Goal: Task Accomplishment & Management: Use online tool/utility

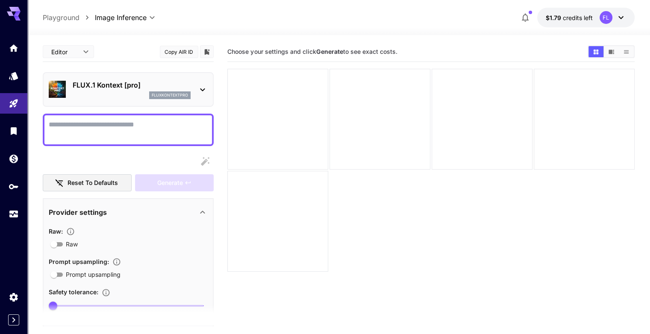
scroll to position [296, 0]
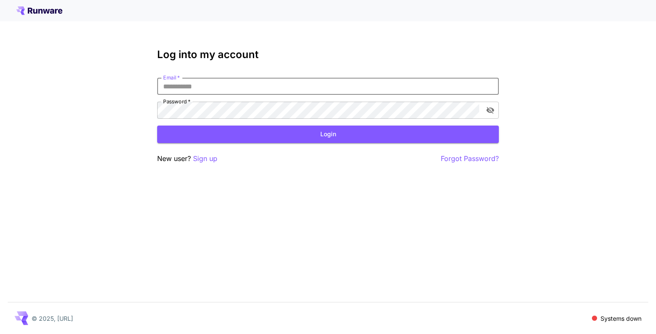
click at [234, 88] on input "Email   *" at bounding box center [328, 86] width 342 height 17
type input "**********"
click at [255, 129] on button "Login" at bounding box center [328, 135] width 342 height 18
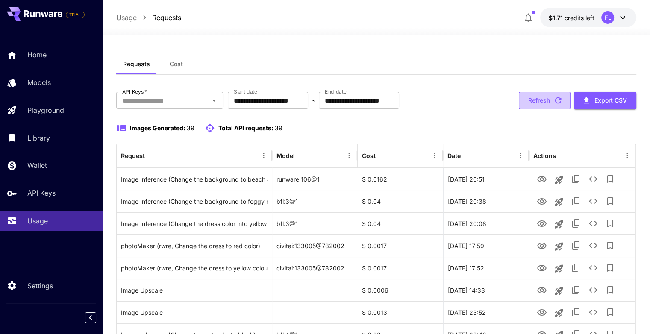
click at [530, 99] on button "Refresh" at bounding box center [544, 101] width 52 height 18
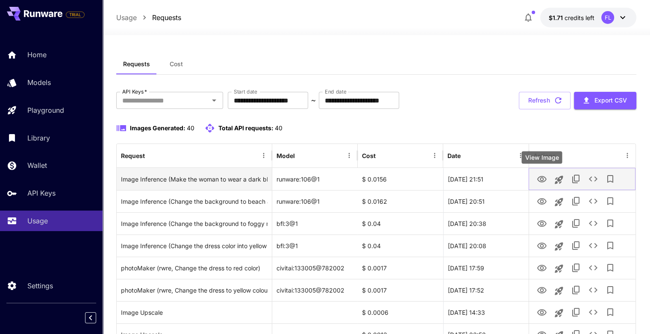
click at [536, 178] on button "View Image" at bounding box center [541, 179] width 17 height 18
click at [538, 178] on icon "View Image" at bounding box center [541, 179] width 10 height 10
click at [540, 177] on icon "View Image" at bounding box center [541, 179] width 10 height 10
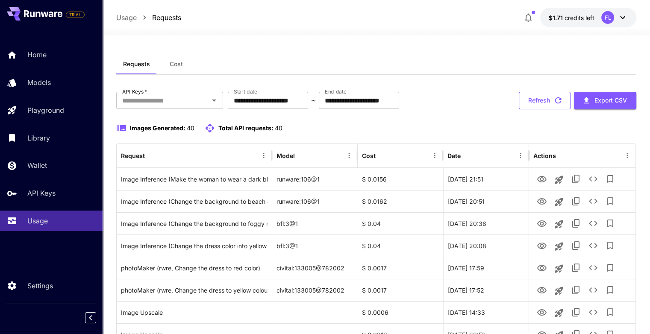
click at [525, 100] on button "Refresh" at bounding box center [544, 101] width 52 height 18
click at [534, 98] on button "Refresh" at bounding box center [544, 101] width 52 height 18
click at [541, 100] on button "Refresh" at bounding box center [544, 101] width 52 height 18
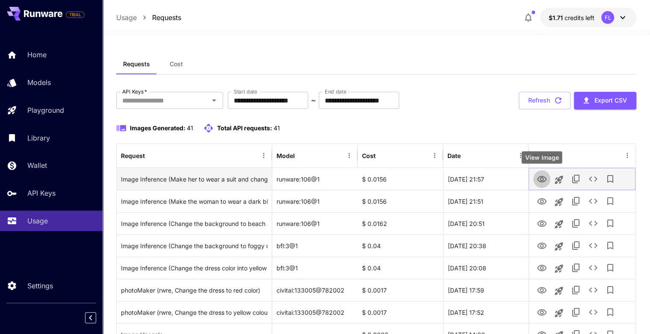
click at [541, 177] on icon "View Image" at bounding box center [541, 179] width 9 height 6
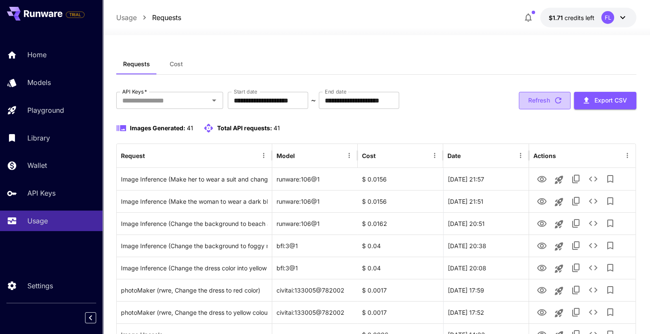
click at [535, 97] on button "Refresh" at bounding box center [544, 101] width 52 height 18
click at [530, 100] on button "Refresh" at bounding box center [544, 101] width 52 height 18
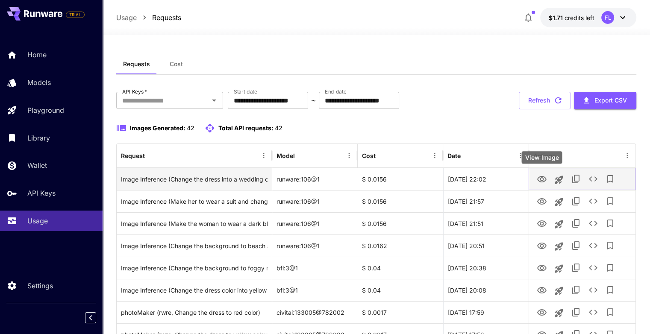
click at [541, 177] on icon "View Image" at bounding box center [541, 179] width 9 height 6
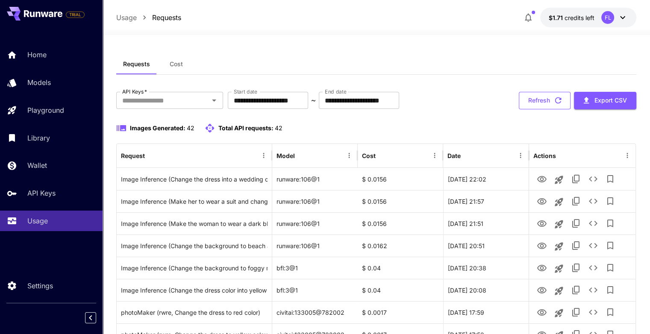
click at [545, 95] on button "Refresh" at bounding box center [544, 101] width 52 height 18
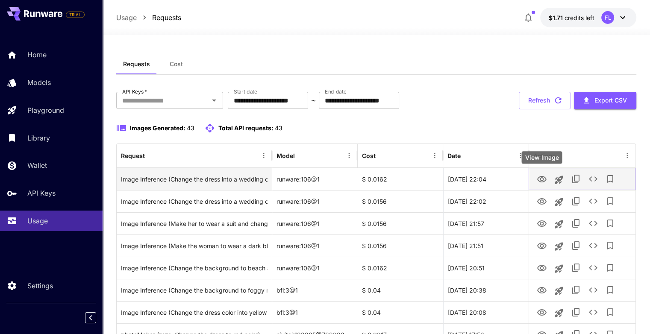
click at [538, 181] on icon "View Image" at bounding box center [541, 179] width 9 height 6
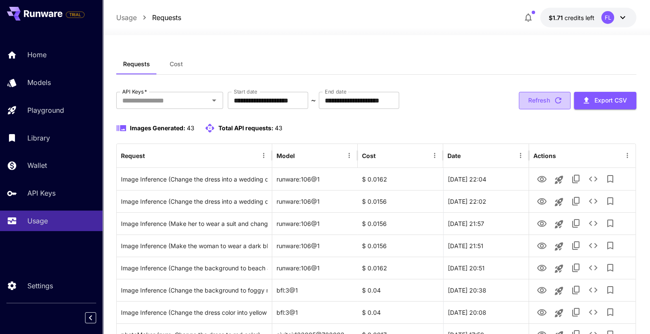
click at [536, 99] on button "Refresh" at bounding box center [544, 101] width 52 height 18
click at [530, 104] on button "Refresh" at bounding box center [544, 101] width 52 height 18
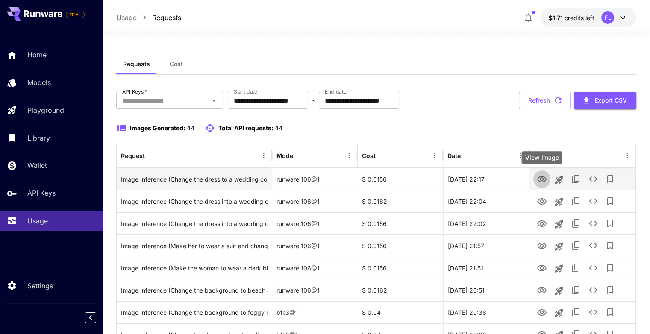
click at [541, 178] on icon "View Image" at bounding box center [541, 179] width 10 height 10
click at [594, 178] on icon "See details" at bounding box center [593, 179] width 10 height 10
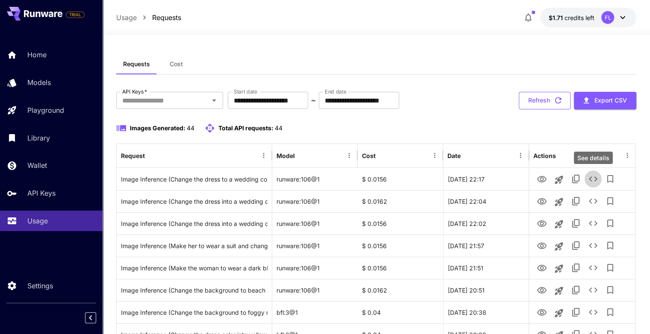
click at [553, 101] on icon "button" at bounding box center [557, 100] width 9 height 9
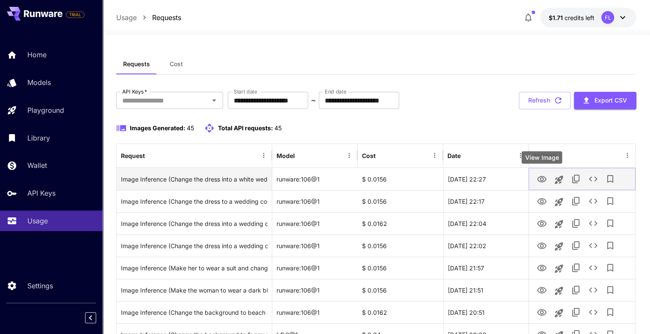
click at [536, 179] on icon "View Image" at bounding box center [541, 179] width 10 height 10
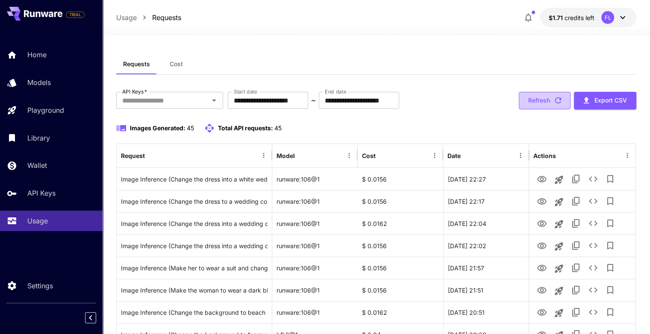
click at [526, 101] on button "Refresh" at bounding box center [544, 101] width 52 height 18
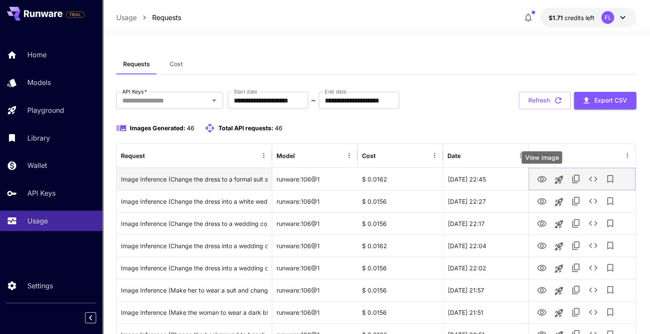
click at [543, 179] on icon "View Image" at bounding box center [541, 179] width 10 height 10
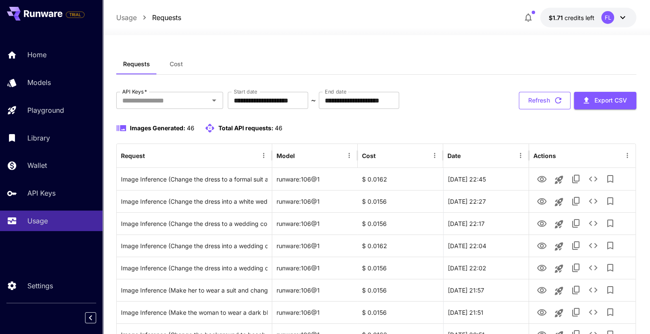
click at [538, 98] on button "Refresh" at bounding box center [544, 101] width 52 height 18
click at [542, 99] on button "Refresh" at bounding box center [544, 101] width 52 height 18
click at [543, 102] on button "Refresh" at bounding box center [544, 101] width 52 height 18
click at [542, 102] on button "Refresh" at bounding box center [544, 101] width 52 height 18
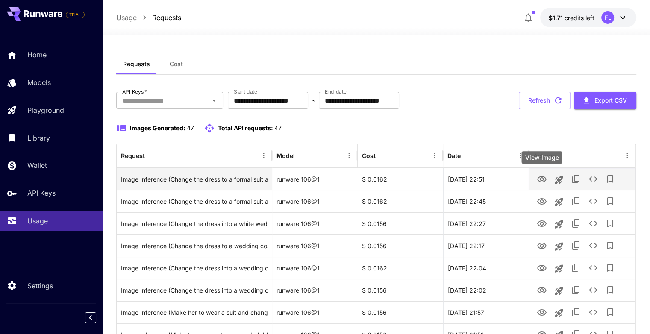
click at [541, 177] on icon "View Image" at bounding box center [541, 179] width 9 height 6
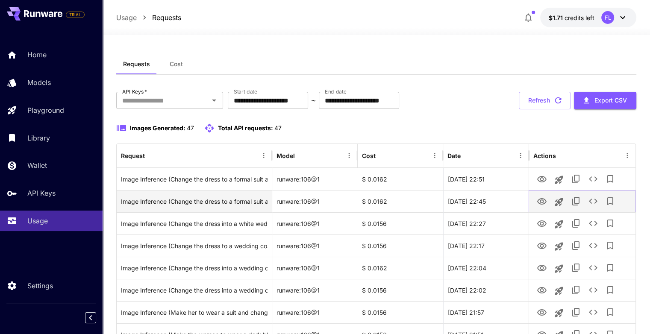
click at [539, 201] on icon "View Image" at bounding box center [541, 201] width 10 height 10
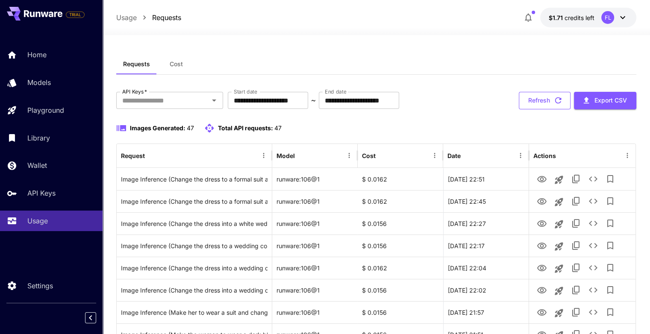
click at [546, 103] on button "Refresh" at bounding box center [544, 101] width 52 height 18
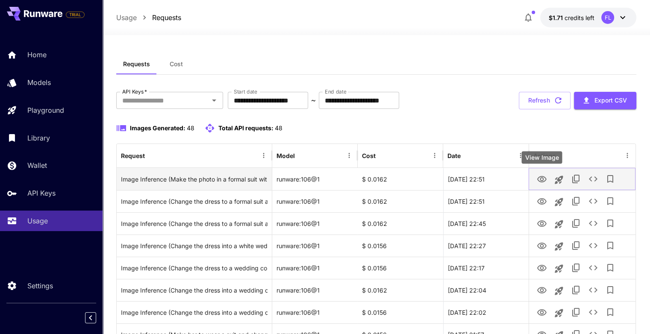
click at [541, 180] on icon "View Image" at bounding box center [541, 179] width 10 height 10
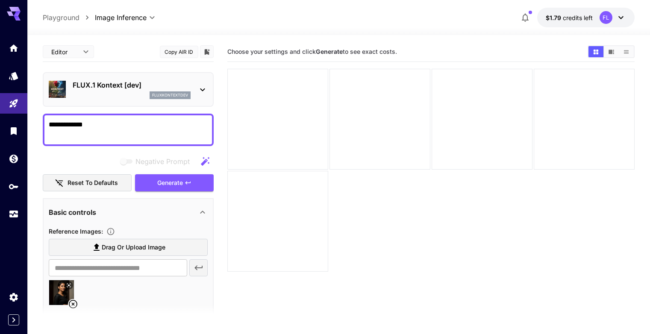
scroll to position [43, 0]
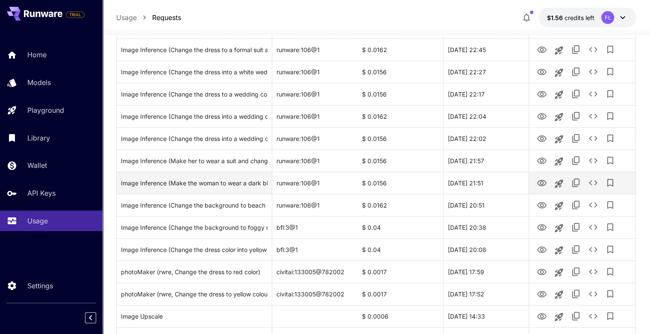
scroll to position [171, 0]
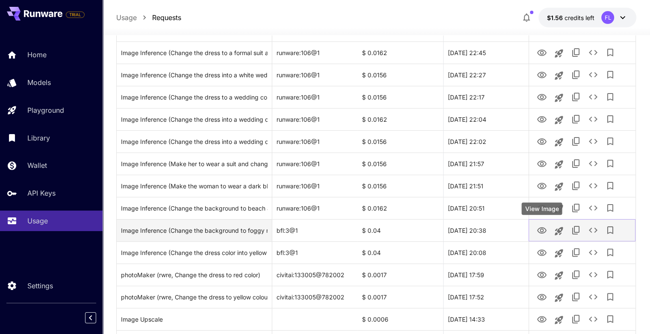
click at [548, 230] on button "View Image" at bounding box center [541, 230] width 17 height 18
click at [536, 230] on icon "View Image" at bounding box center [541, 230] width 10 height 10
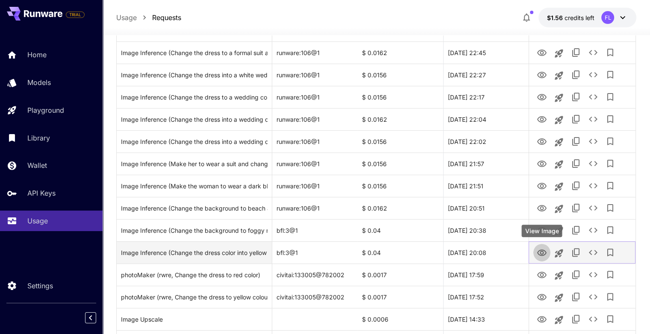
click at [540, 257] on icon "View Image" at bounding box center [541, 253] width 10 height 10
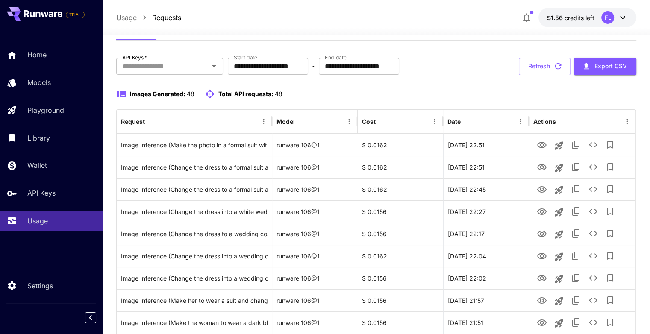
scroll to position [0, 0]
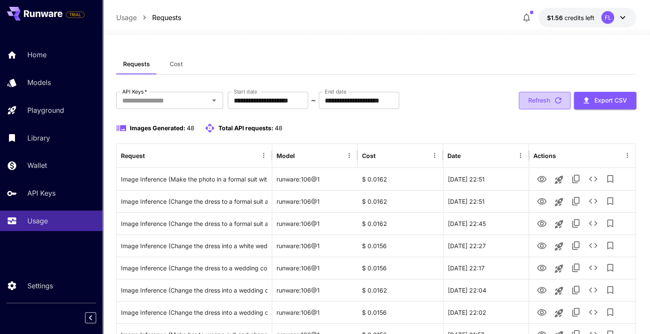
click at [527, 99] on button "Refresh" at bounding box center [544, 101] width 52 height 18
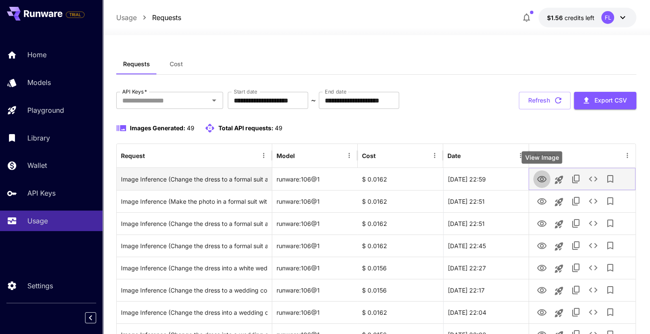
click at [540, 179] on icon "View Image" at bounding box center [541, 179] width 10 height 10
click at [576, 180] on icon "Copy TaskUUID" at bounding box center [576, 179] width 10 height 10
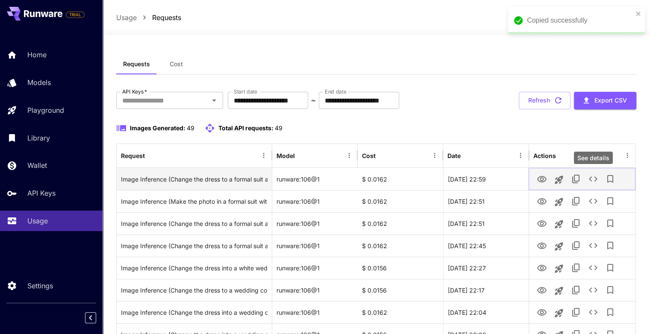
click at [589, 179] on icon "See details" at bounding box center [592, 178] width 9 height 5
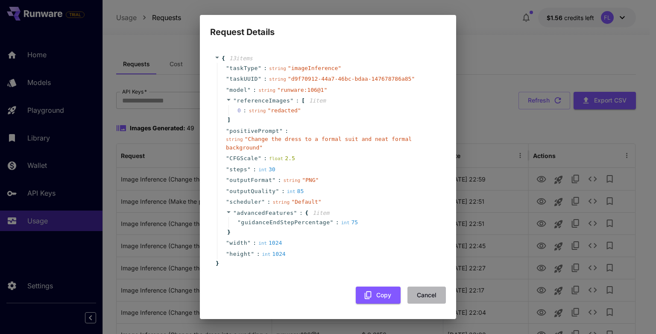
drag, startPoint x: 421, startPoint y: 293, endPoint x: 163, endPoint y: 8, distance: 384.3
click at [421, 292] on button "Cancel" at bounding box center [426, 296] width 38 height 18
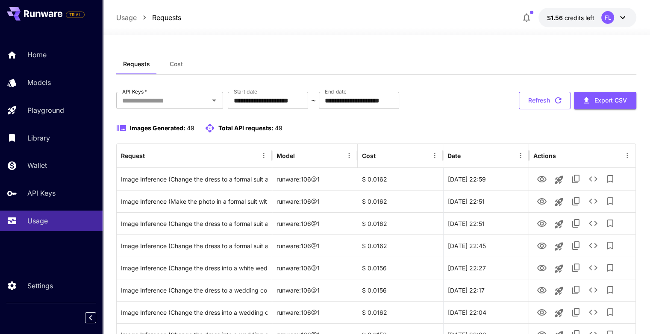
click at [536, 95] on button "Refresh" at bounding box center [544, 101] width 52 height 18
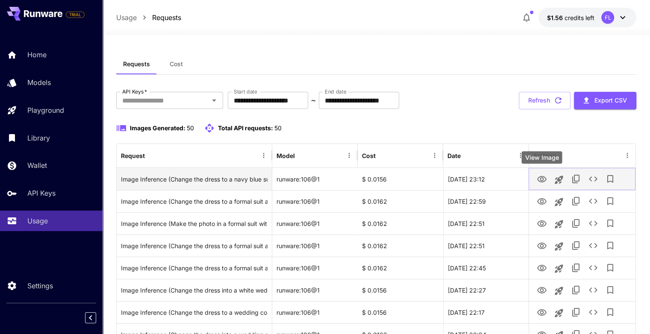
click at [539, 182] on icon "View Image" at bounding box center [541, 179] width 10 height 10
click at [540, 181] on icon "View Image" at bounding box center [541, 179] width 9 height 6
click at [245, 178] on div "Image Inference (Change the dress to a navy blue suit and the background to a n…" at bounding box center [194, 179] width 146 height 22
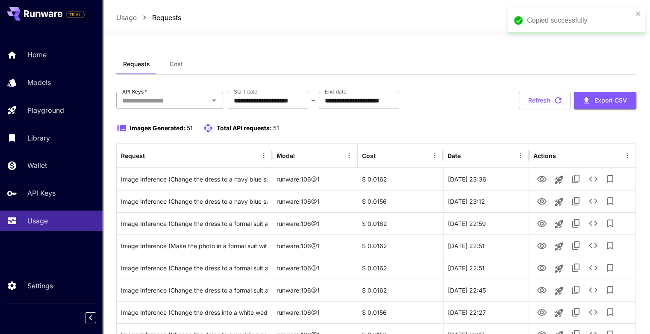
click at [137, 102] on input "API Keys   *" at bounding box center [163, 100] width 88 height 12
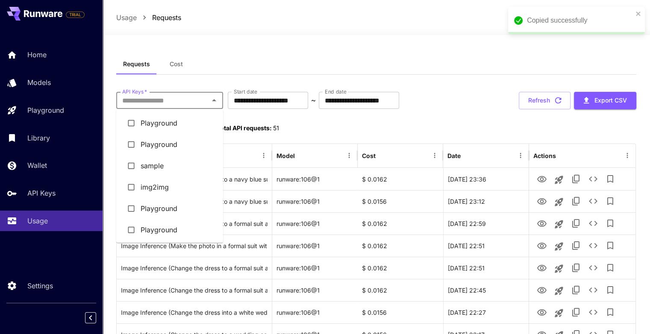
paste input "**********"
type input "**********"
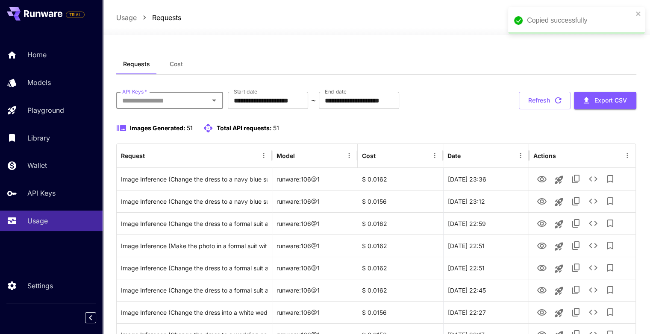
click at [535, 104] on button "Refresh" at bounding box center [544, 101] width 52 height 18
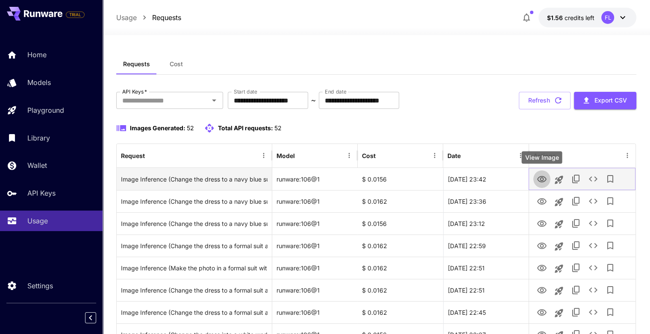
click at [542, 182] on icon "View Image" at bounding box center [541, 179] width 9 height 6
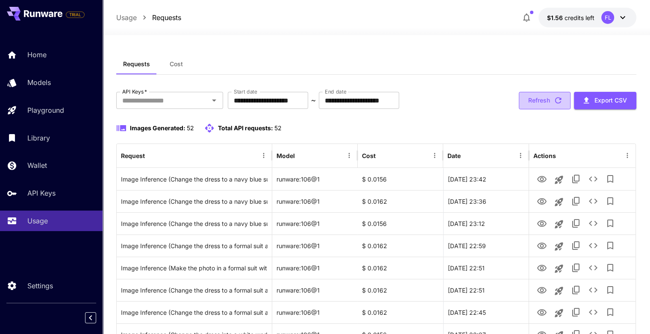
click at [548, 103] on button "Refresh" at bounding box center [544, 101] width 52 height 18
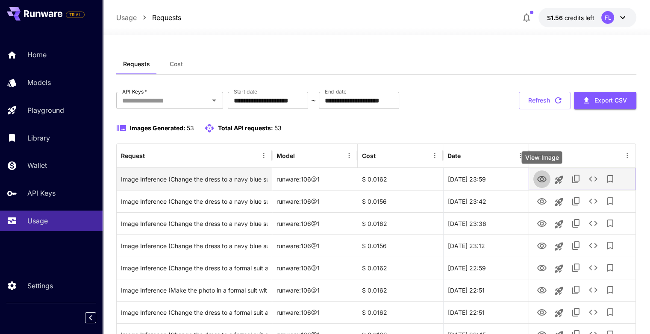
click at [542, 181] on icon "View Image" at bounding box center [541, 179] width 10 height 10
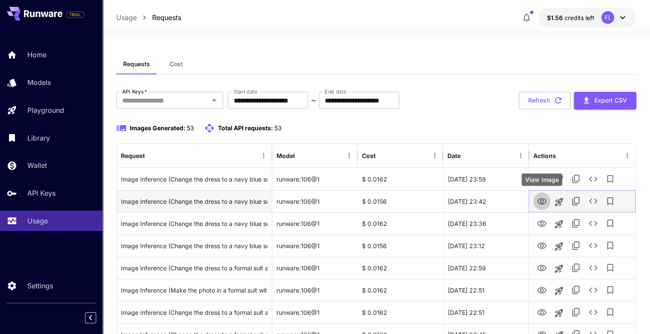
click at [538, 201] on icon "View Image" at bounding box center [541, 201] width 10 height 10
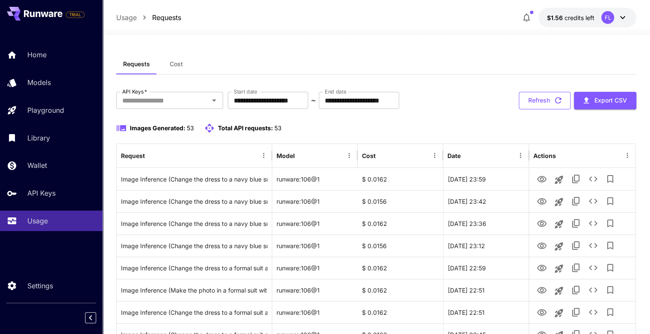
click at [547, 97] on button "Refresh" at bounding box center [544, 101] width 52 height 18
drag, startPoint x: 543, startPoint y: 102, endPoint x: 552, endPoint y: 9, distance: 93.5
click at [543, 102] on button "Refresh" at bounding box center [544, 101] width 52 height 18
click at [537, 104] on button "Refresh" at bounding box center [544, 101] width 52 height 18
click at [550, 97] on button "Refresh" at bounding box center [544, 101] width 52 height 18
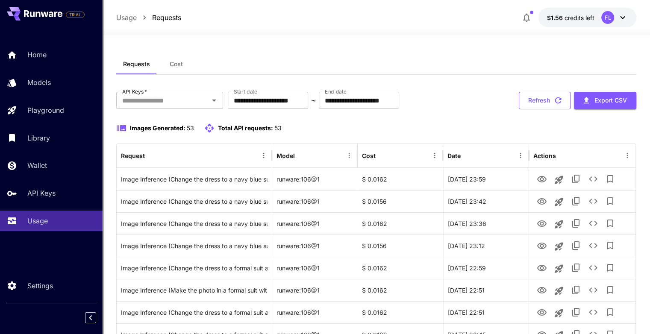
click at [545, 103] on button "Refresh" at bounding box center [544, 101] width 52 height 18
click at [540, 104] on button "Refresh" at bounding box center [544, 101] width 52 height 18
click at [529, 99] on button "Refresh" at bounding box center [544, 101] width 52 height 18
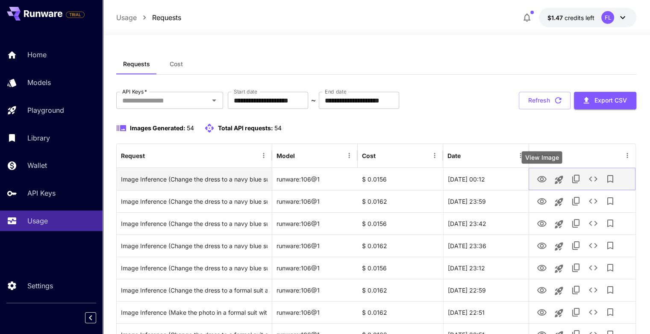
click at [539, 179] on icon "View Image" at bounding box center [541, 179] width 9 height 6
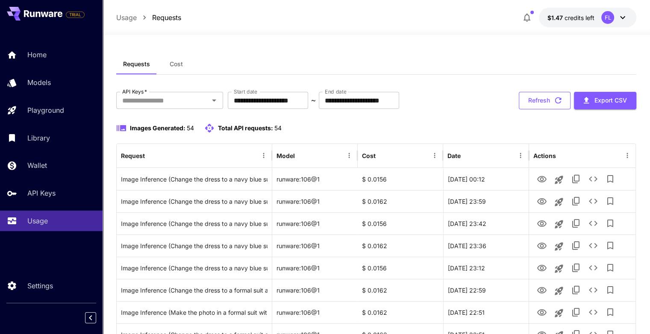
drag, startPoint x: 545, startPoint y: 104, endPoint x: 539, endPoint y: 135, distance: 32.1
click at [545, 104] on button "Refresh" at bounding box center [544, 101] width 52 height 18
click at [543, 105] on button "Refresh" at bounding box center [544, 101] width 52 height 18
click at [553, 96] on icon "button" at bounding box center [557, 100] width 9 height 9
click at [552, 100] on button "Refresh" at bounding box center [544, 101] width 52 height 18
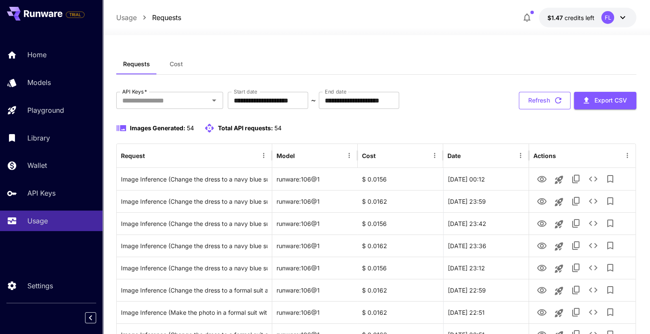
click at [559, 97] on icon "button" at bounding box center [557, 100] width 9 height 9
click at [541, 99] on button "Refresh" at bounding box center [544, 101] width 52 height 18
click at [541, 102] on button "Refresh" at bounding box center [544, 101] width 52 height 18
click at [545, 99] on button "Refresh" at bounding box center [544, 101] width 52 height 18
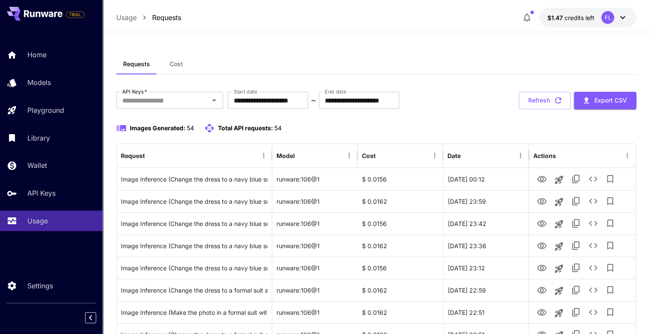
click at [545, 99] on button "Refresh" at bounding box center [544, 101] width 52 height 18
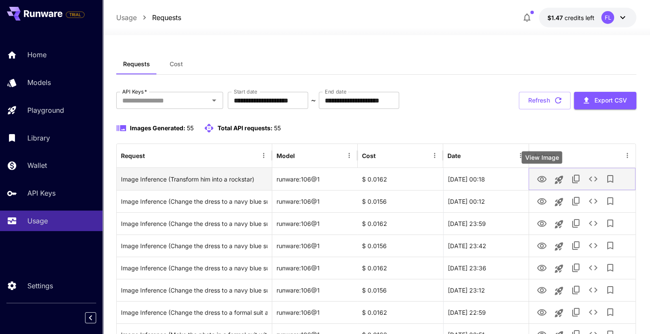
click at [545, 179] on icon "View Image" at bounding box center [541, 179] width 9 height 6
click at [572, 179] on icon "Copy TaskUUID" at bounding box center [575, 179] width 7 height 9
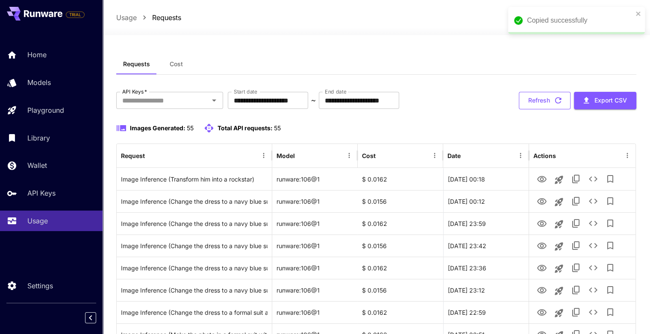
click at [533, 99] on button "Refresh" at bounding box center [544, 101] width 52 height 18
click at [548, 101] on button "Refresh" at bounding box center [544, 101] width 52 height 18
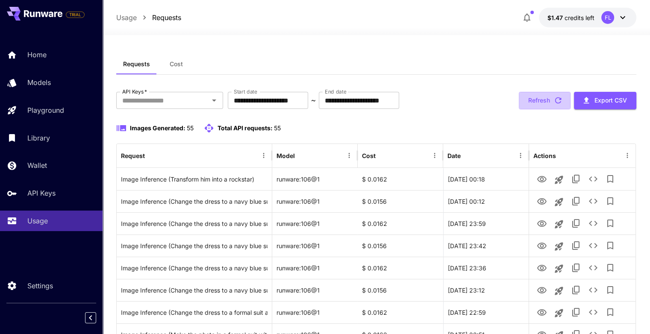
click at [548, 101] on button "Refresh" at bounding box center [544, 101] width 52 height 18
click at [556, 105] on button "Refresh" at bounding box center [544, 101] width 52 height 18
click at [548, 97] on button "Refresh" at bounding box center [544, 101] width 52 height 18
click at [542, 103] on button "Refresh" at bounding box center [544, 101] width 52 height 18
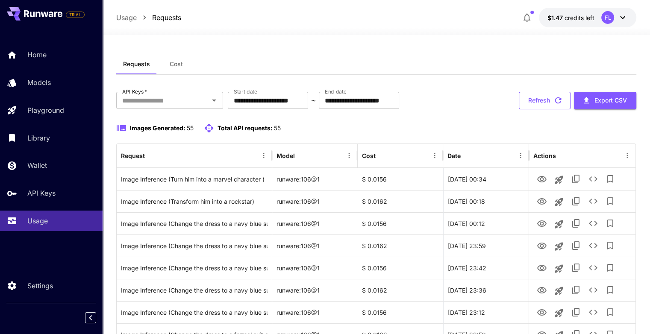
click at [542, 98] on button "Refresh" at bounding box center [544, 101] width 52 height 18
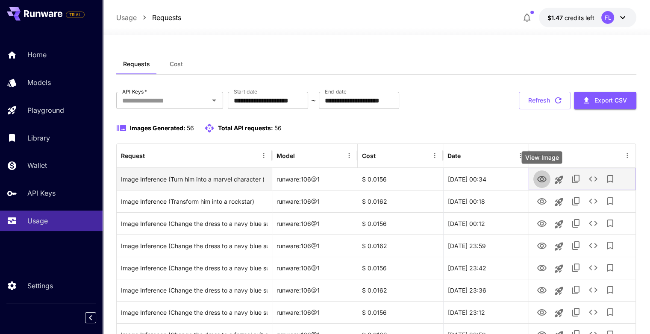
click at [538, 178] on icon "View Image" at bounding box center [541, 179] width 10 height 10
click at [573, 179] on icon "Copy TaskUUID" at bounding box center [576, 179] width 10 height 10
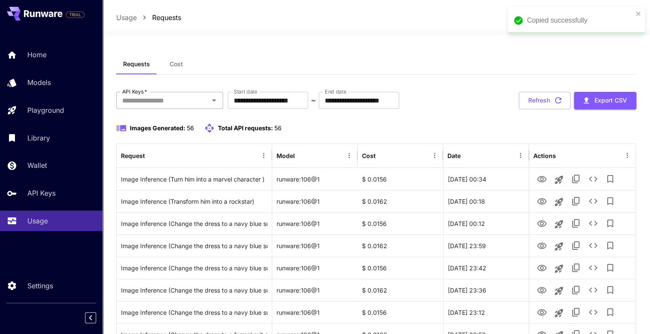
click at [155, 99] on input "API Keys   *" at bounding box center [163, 100] width 88 height 12
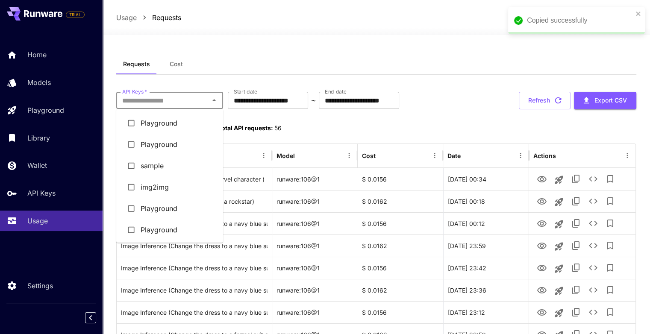
paste input "**********"
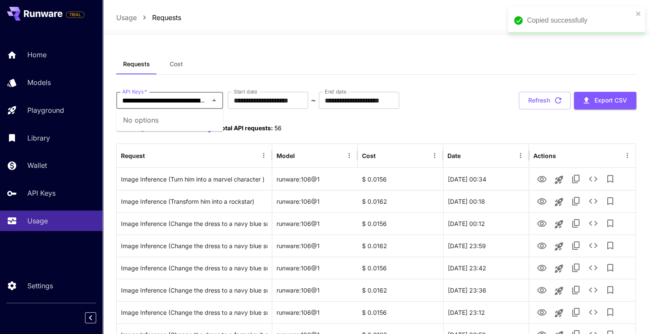
drag, startPoint x: 146, startPoint y: 101, endPoint x: 149, endPoint y: 92, distance: 9.0
click at [175, 106] on input "**********" at bounding box center [163, 100] width 88 height 12
type input "**********"
click at [165, 104] on input "API Keys   *" at bounding box center [163, 100] width 88 height 12
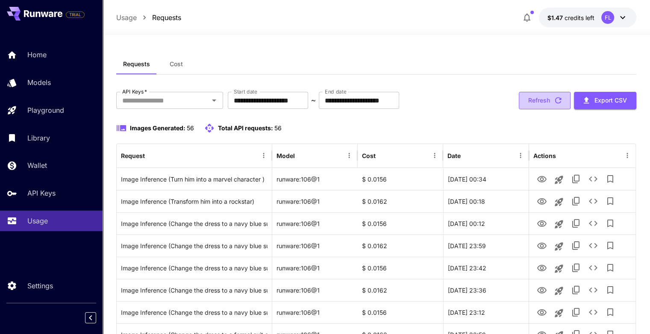
click at [531, 100] on button "Refresh" at bounding box center [544, 101] width 52 height 18
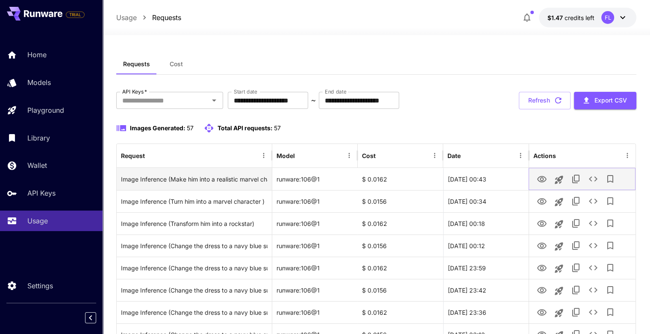
click at [541, 177] on icon "View Image" at bounding box center [541, 179] width 9 height 6
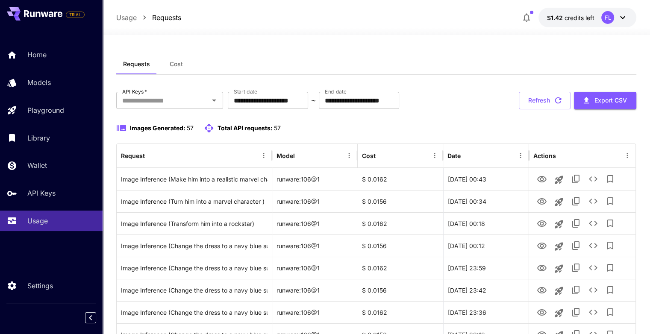
click at [528, 102] on button "Refresh" at bounding box center [544, 101] width 52 height 18
